Goal: Task Accomplishment & Management: Use online tool/utility

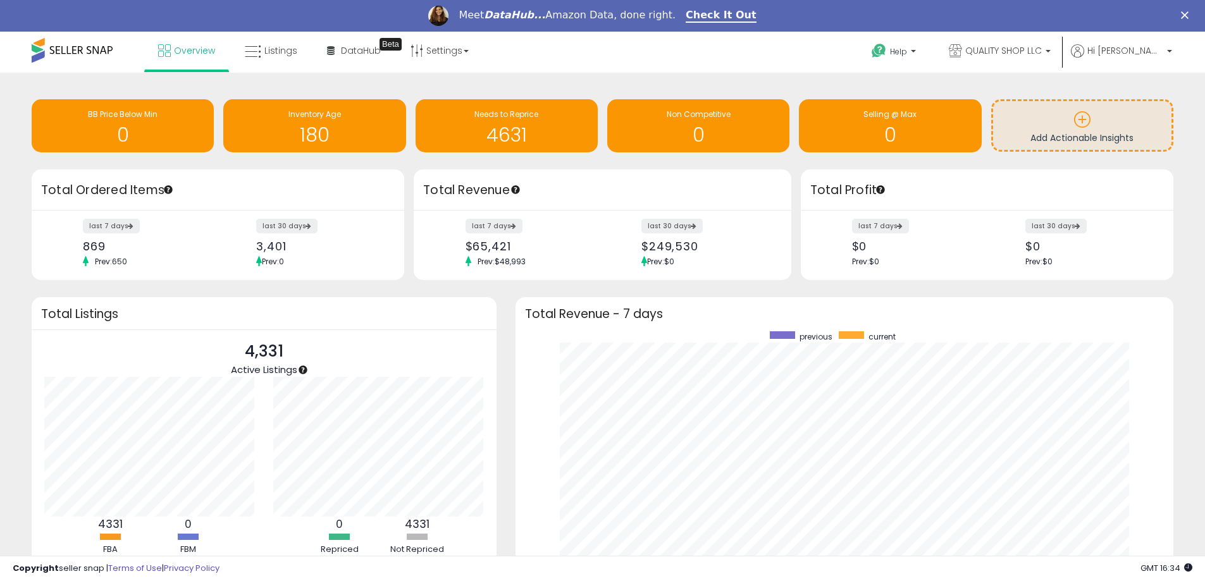
click at [1188, 15] on icon "Close" at bounding box center [1185, 15] width 8 height 8
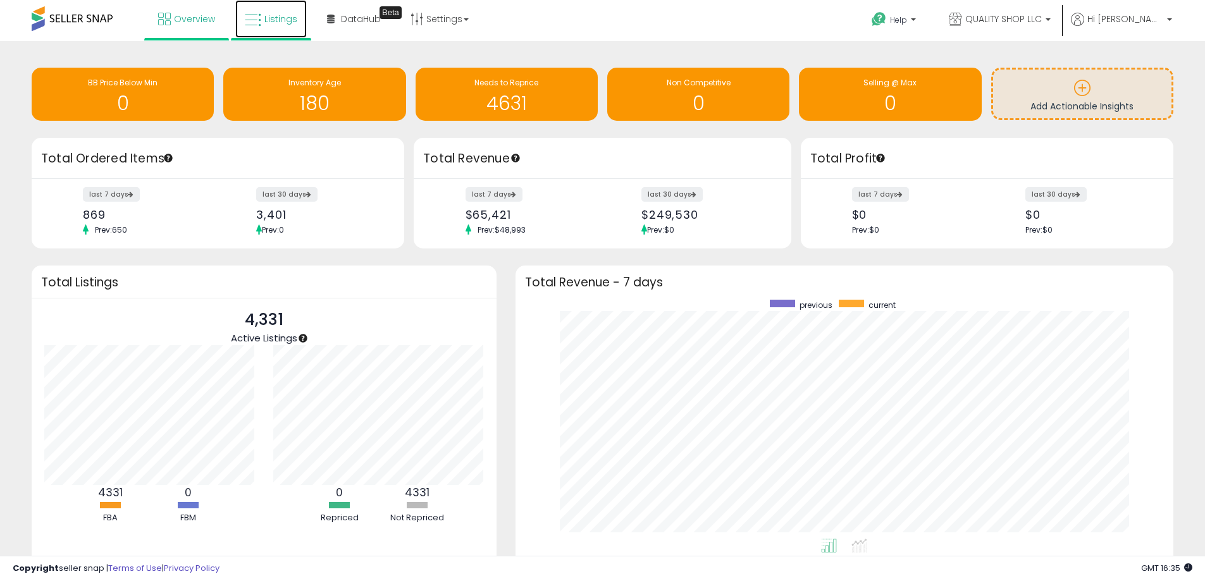
click at [264, 10] on link "Listings" at bounding box center [270, 19] width 71 height 38
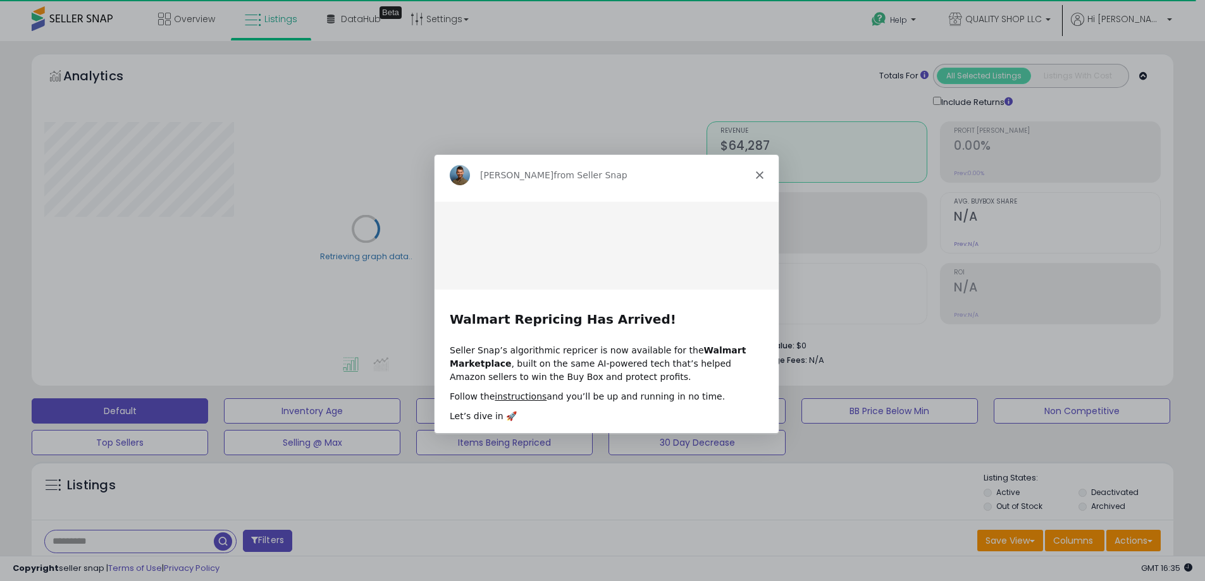
click at [756, 176] on polygon "Close" at bounding box center [759, 175] width 8 height 8
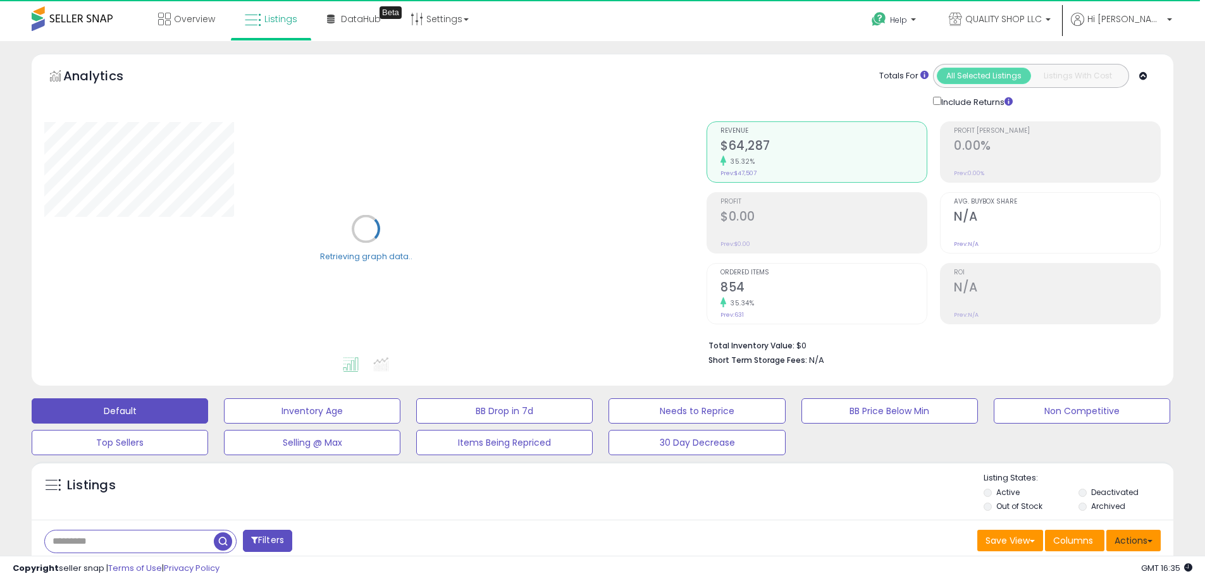
click at [1135, 541] on button "Actions" at bounding box center [1133, 541] width 54 height 22
click at [1056, 564] on link "Import" at bounding box center [1082, 568] width 139 height 20
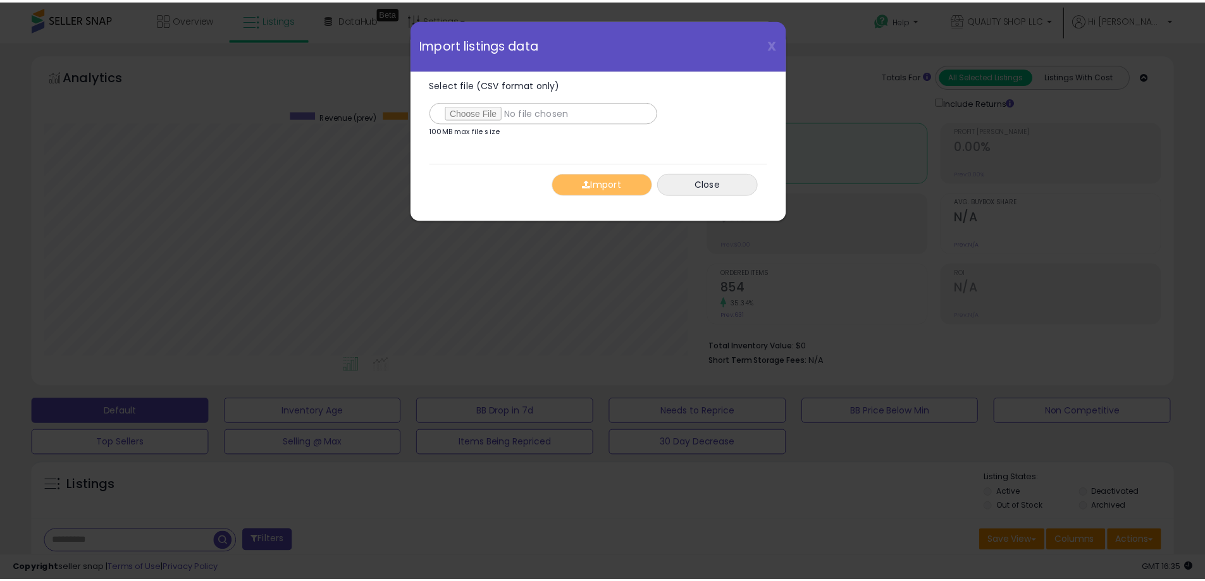
scroll to position [259, 668]
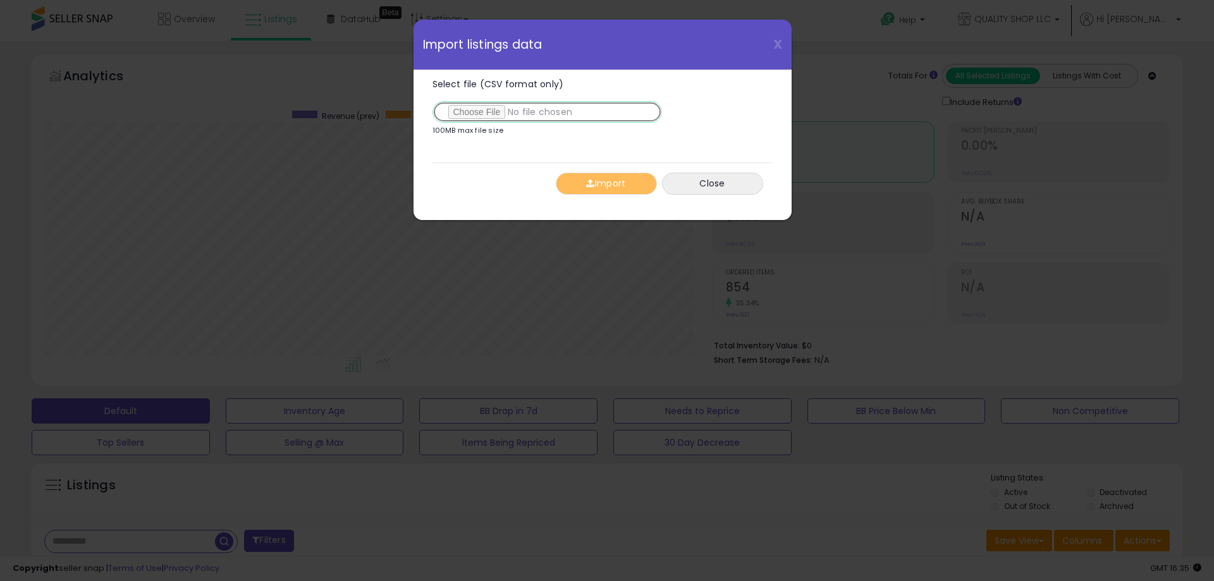
click at [478, 117] on input "Select file (CSV format only)" at bounding box center [548, 112] width 230 height 22
type input "**********"
click at [594, 188] on button "Import" at bounding box center [606, 184] width 101 height 22
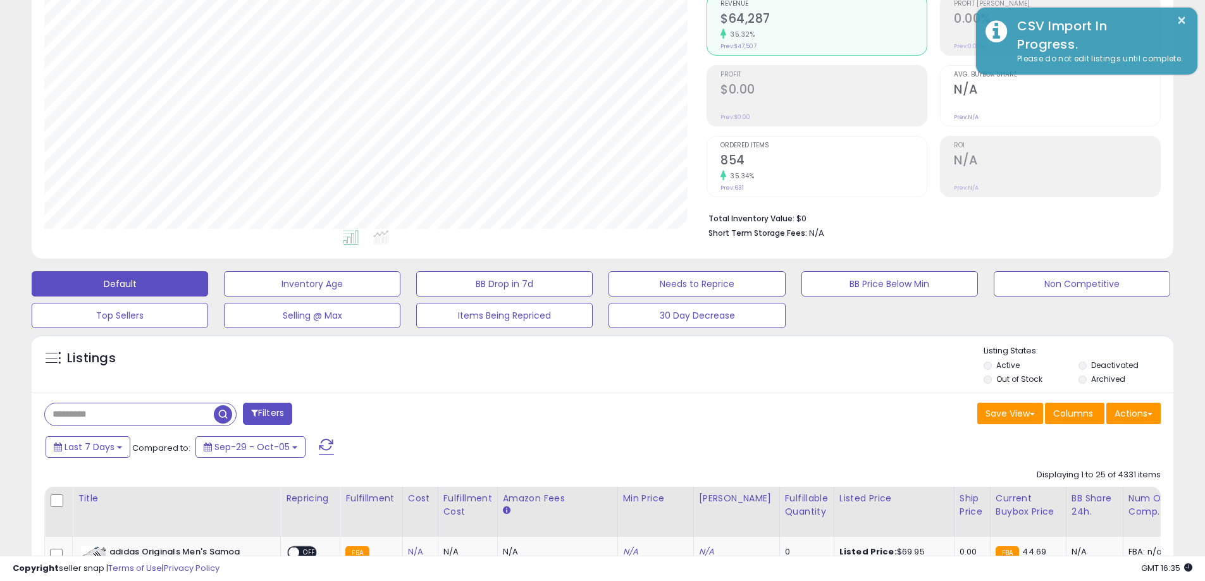
scroll to position [126, 0]
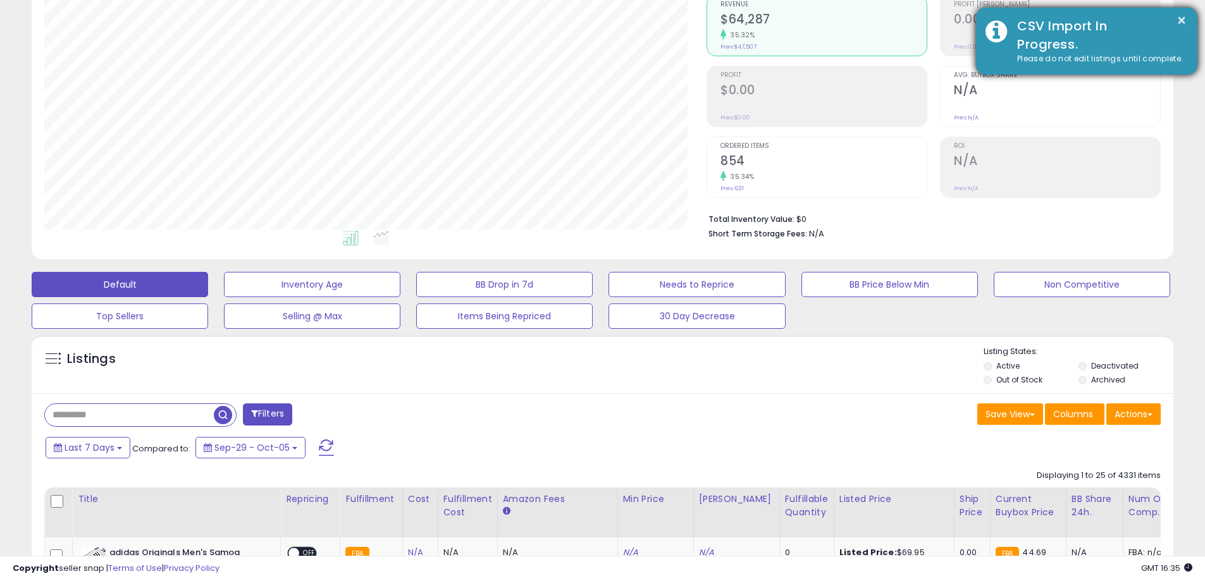
click at [1047, 49] on div "CSV Import In Progress." at bounding box center [1098, 35] width 180 height 36
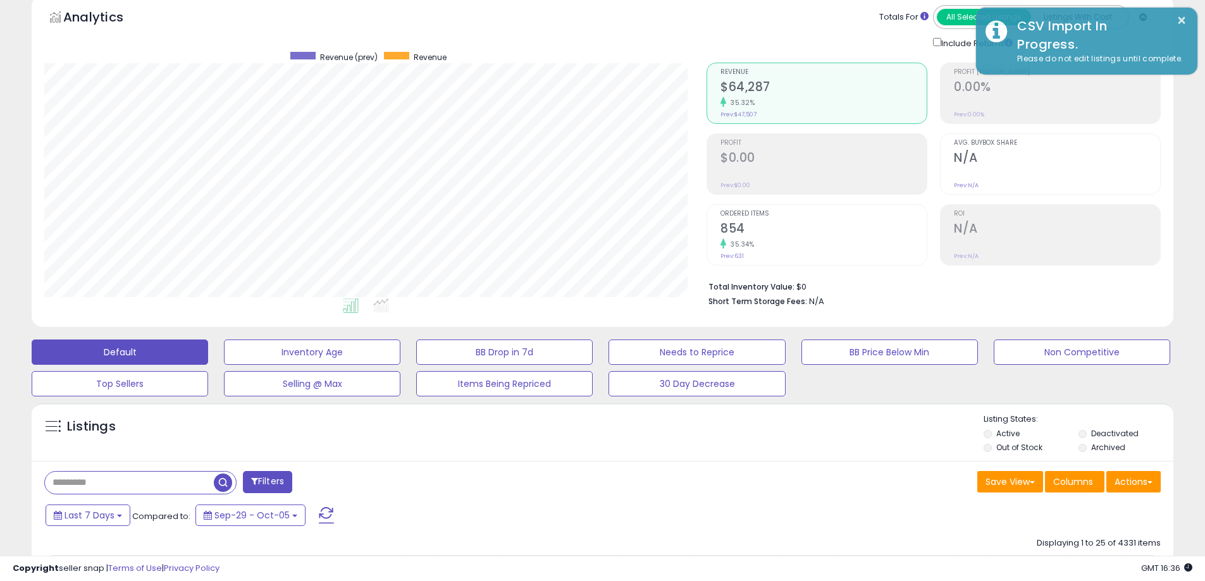
scroll to position [0, 0]
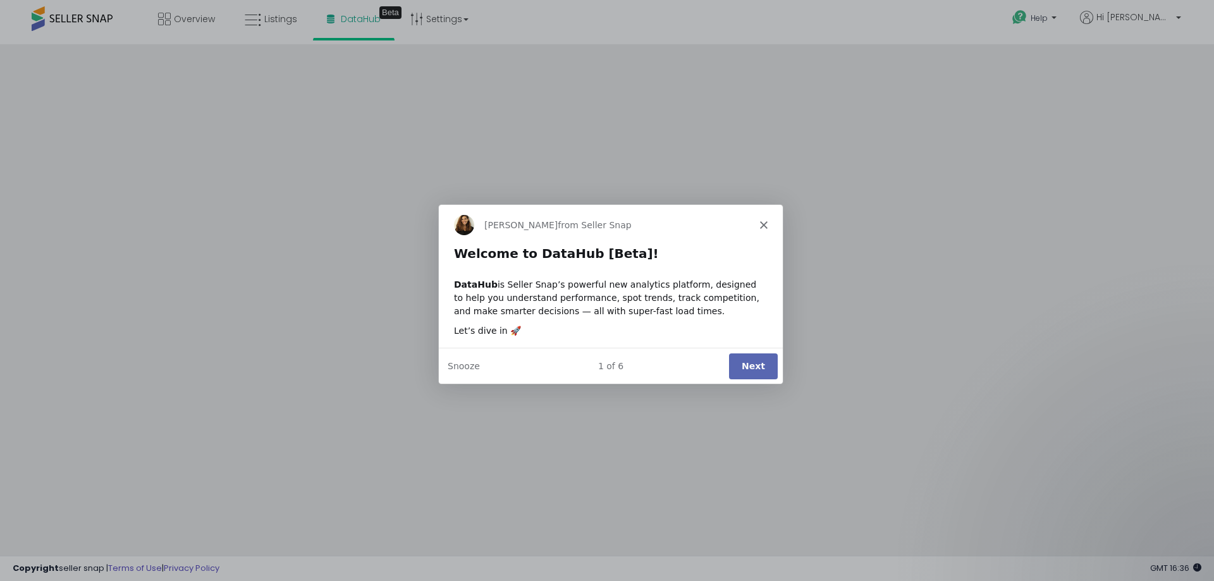
click at [755, 364] on button "Next" at bounding box center [753, 365] width 49 height 26
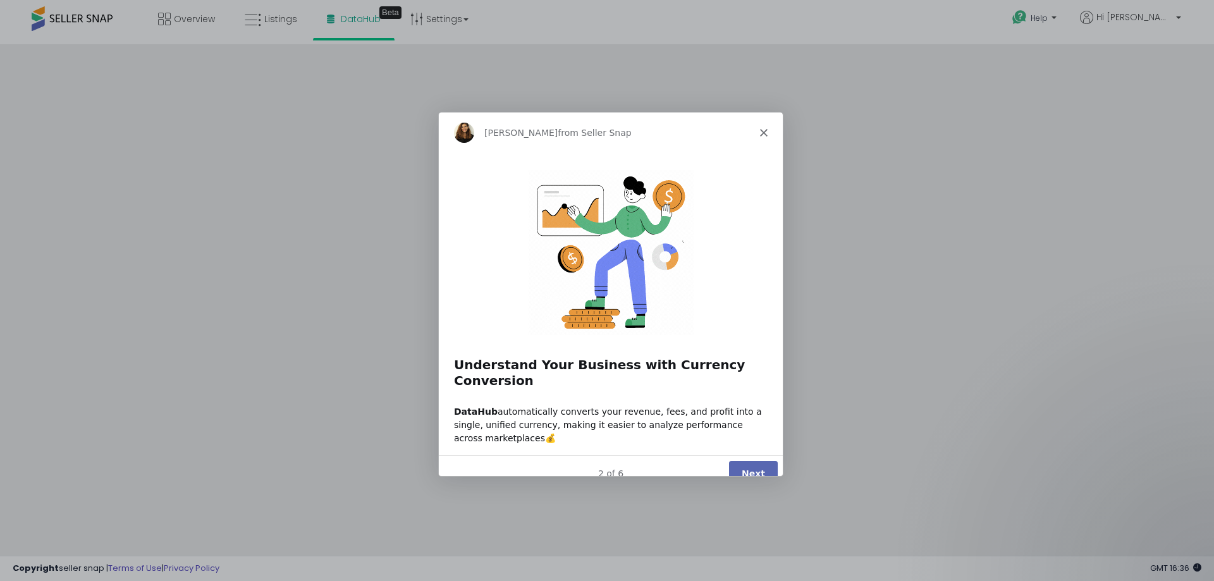
click at [758, 460] on button "Next" at bounding box center [753, 473] width 49 height 26
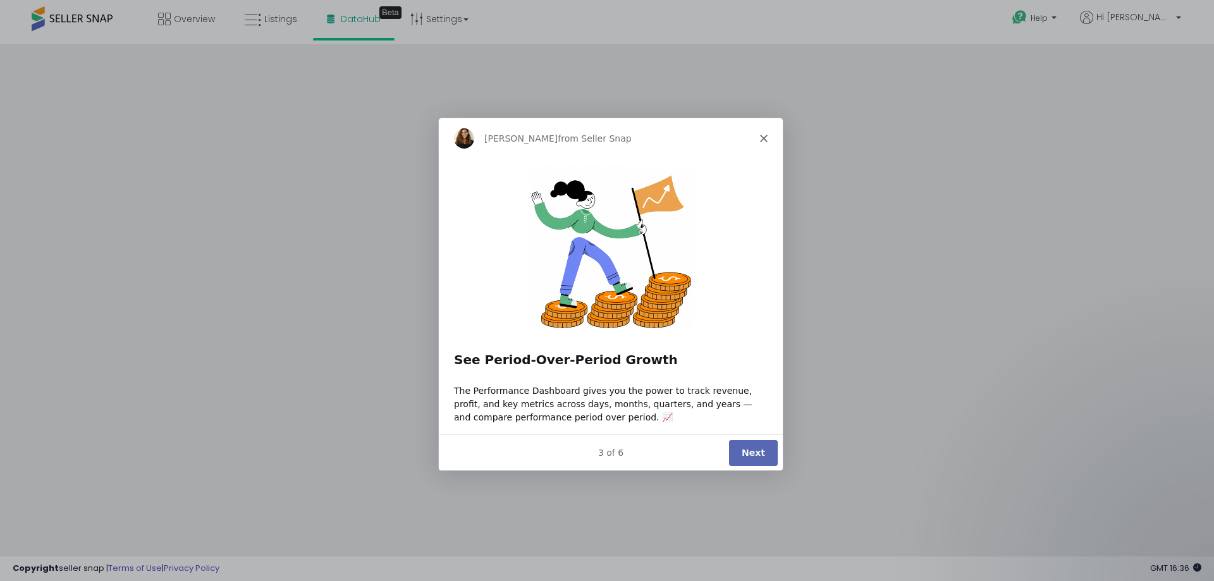
click at [758, 450] on button "Next" at bounding box center [753, 452] width 49 height 26
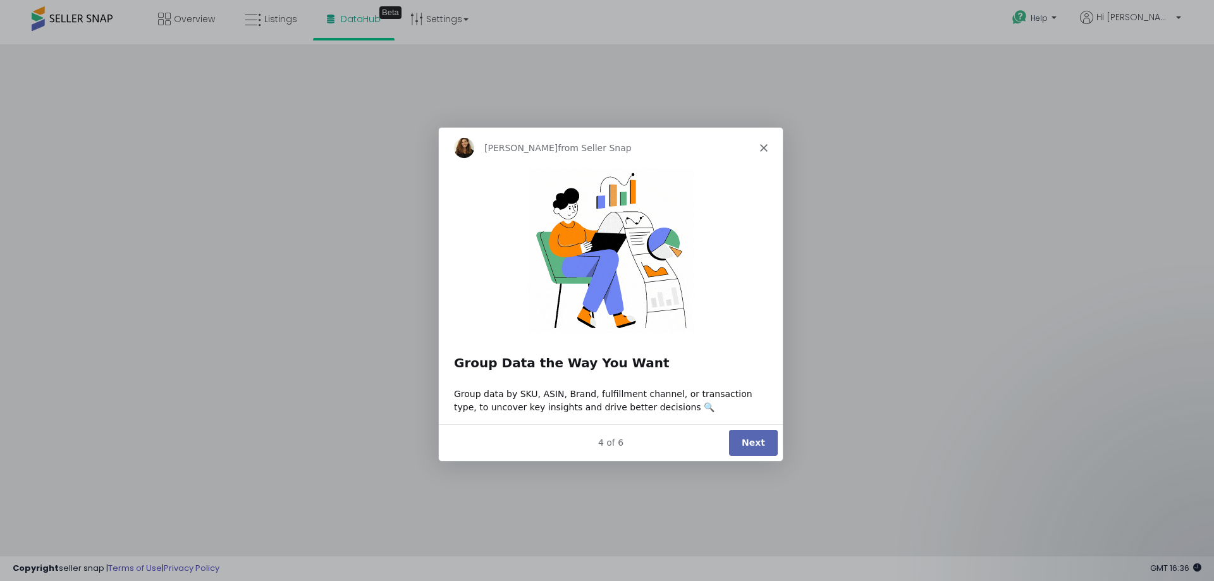
click at [758, 450] on button "Next" at bounding box center [753, 442] width 49 height 26
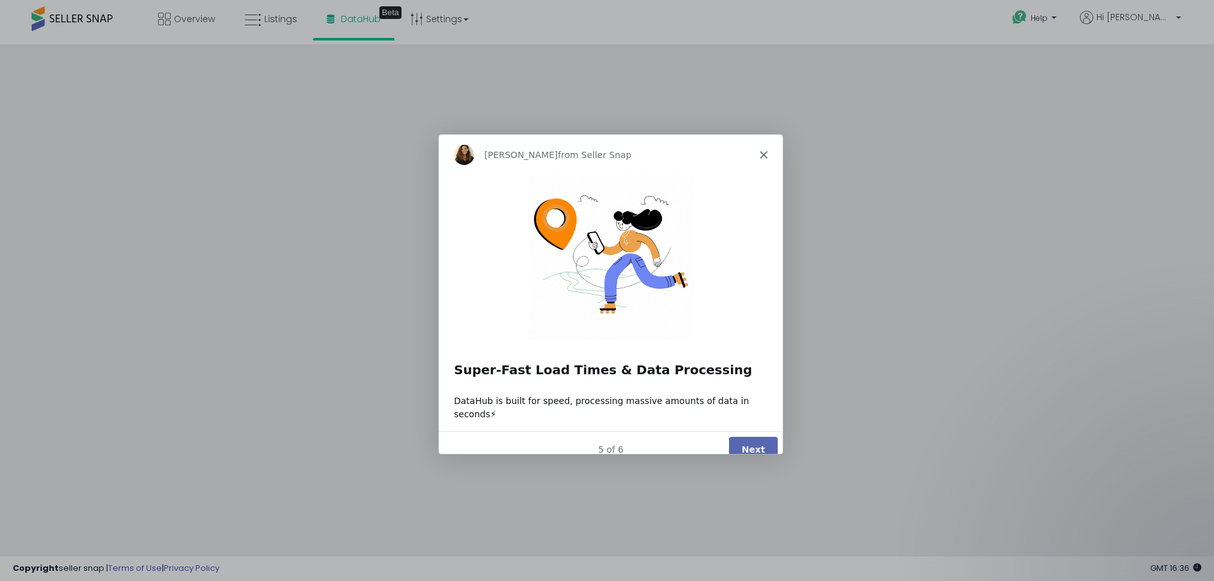
click at [758, 450] on div "5 of 6 Next" at bounding box center [610, 448] width 344 height 37
click at [755, 436] on button "Next" at bounding box center [753, 449] width 49 height 26
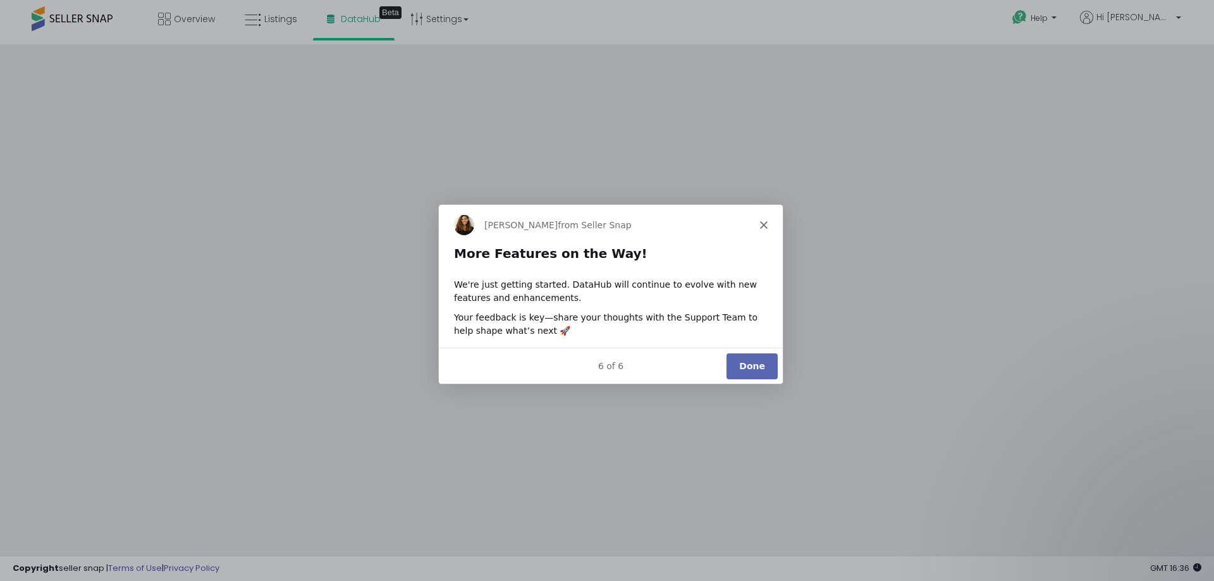
click at [760, 364] on button "Done" at bounding box center [751, 365] width 51 height 26
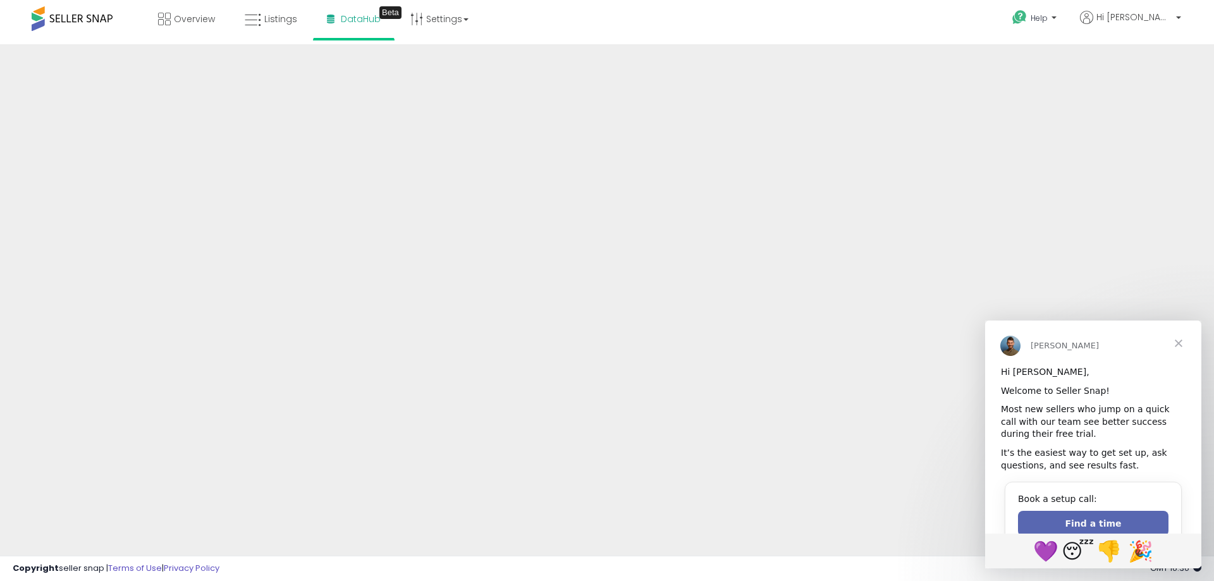
scroll to position [23, 0]
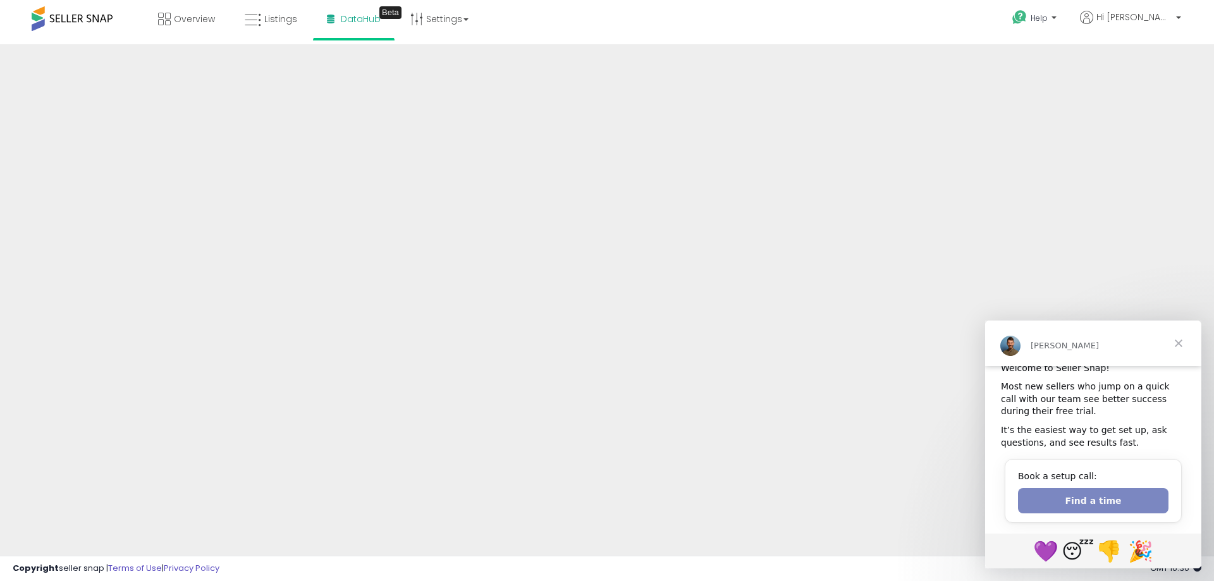
click at [1100, 498] on button "Find a time" at bounding box center [1093, 500] width 151 height 25
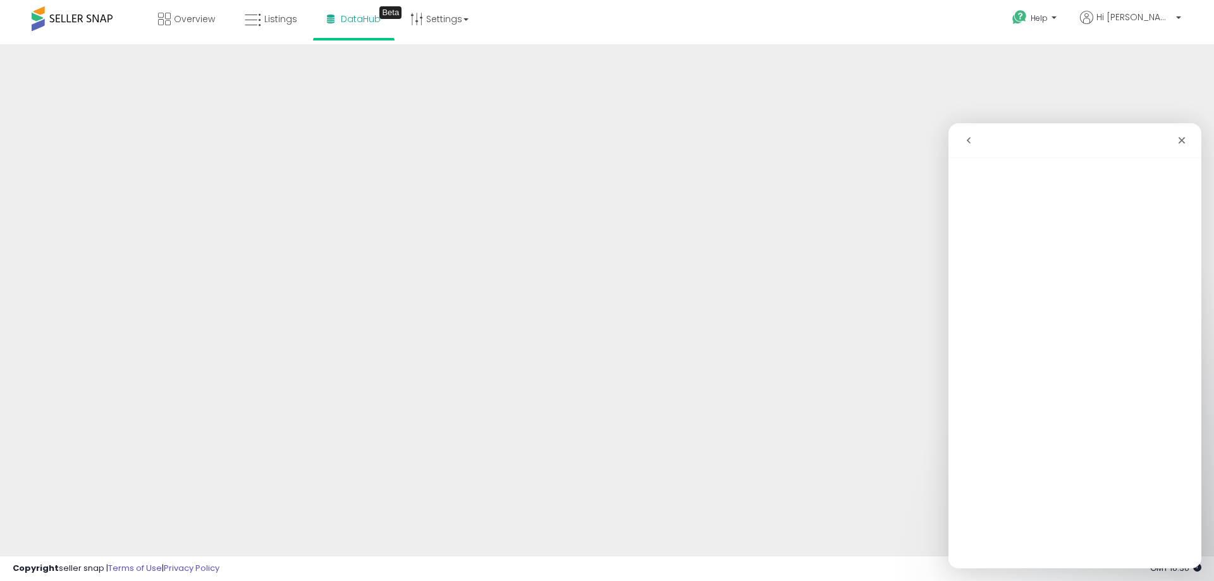
scroll to position [0, 0]
